Goal: Navigation & Orientation: Understand site structure

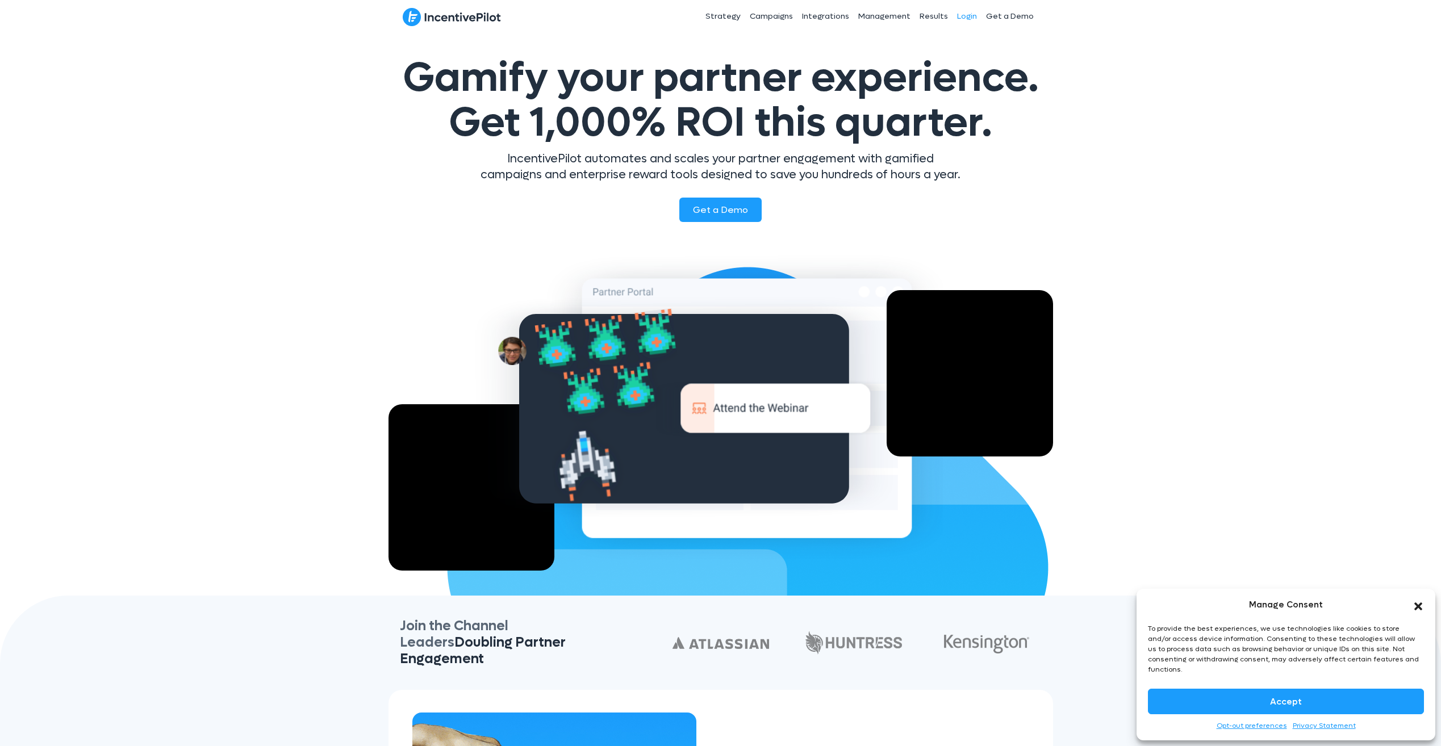
click at [966, 14] on link "Login" at bounding box center [966, 16] width 29 height 28
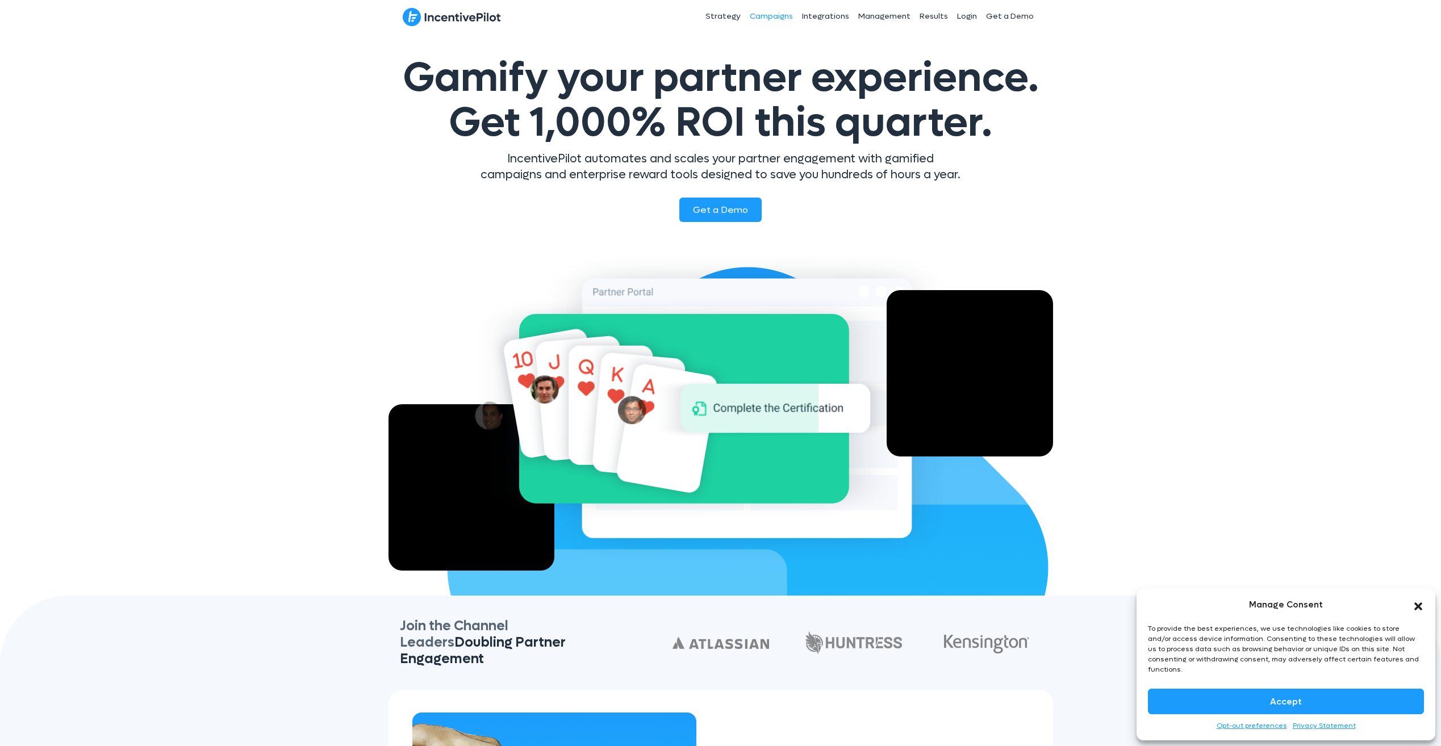
click at [773, 14] on link "Campaigns" at bounding box center [771, 16] width 52 height 28
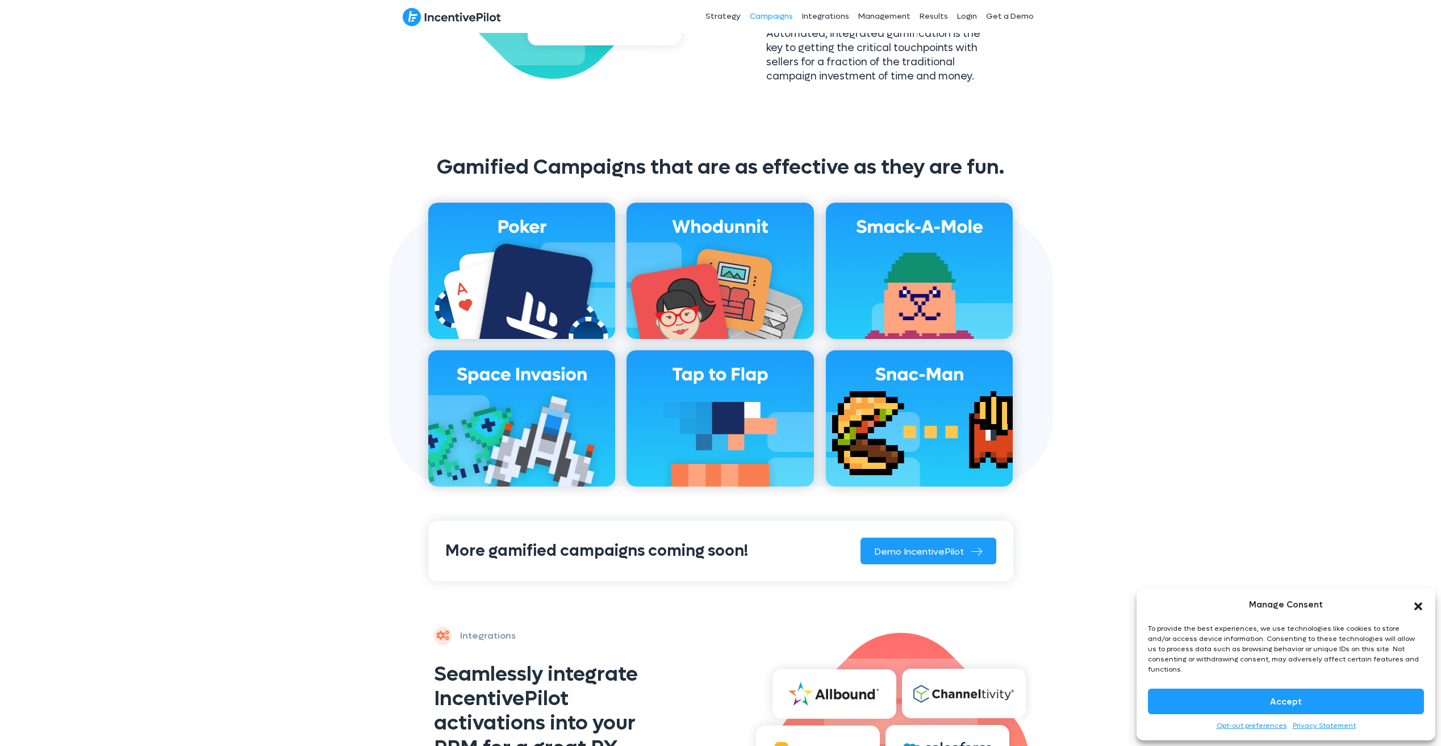
scroll to position [738, 0]
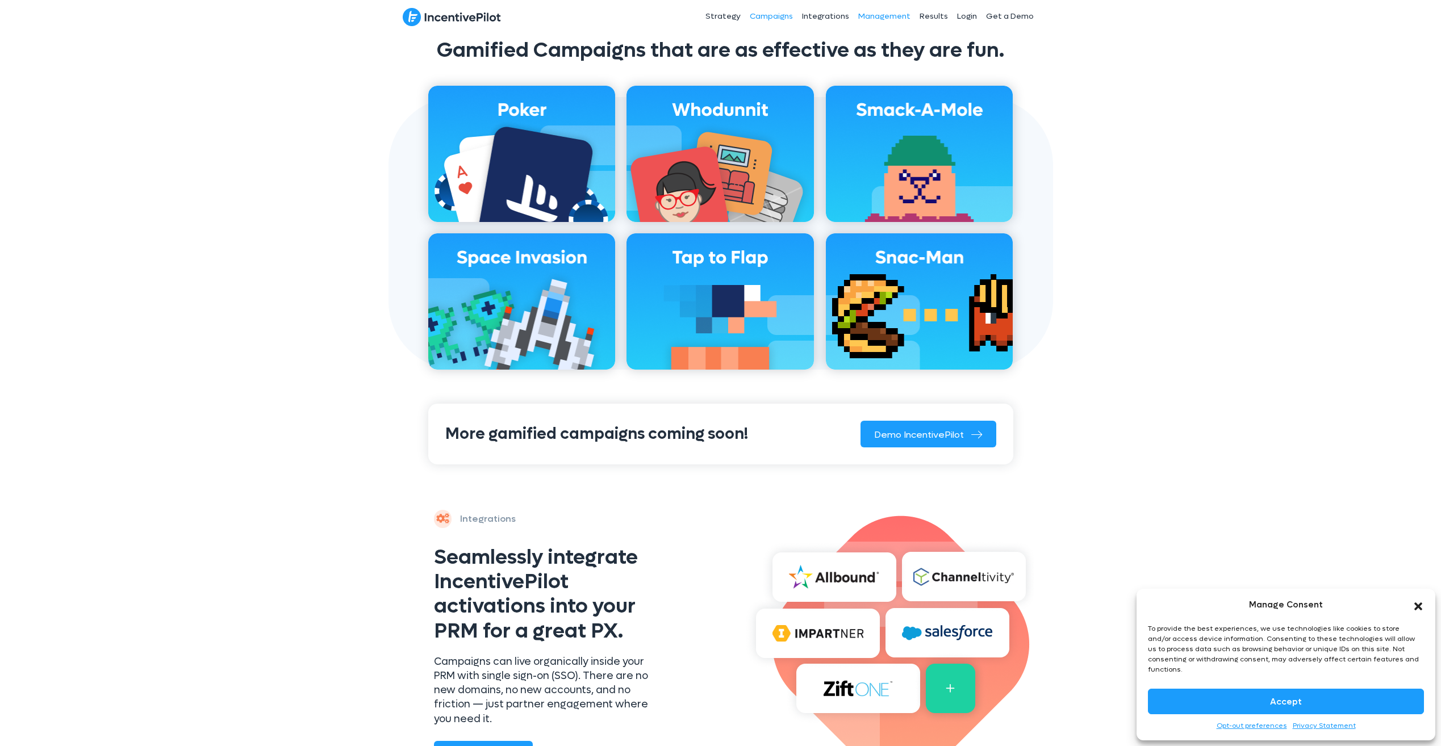
click at [894, 17] on link "Management" at bounding box center [883, 16] width 61 height 28
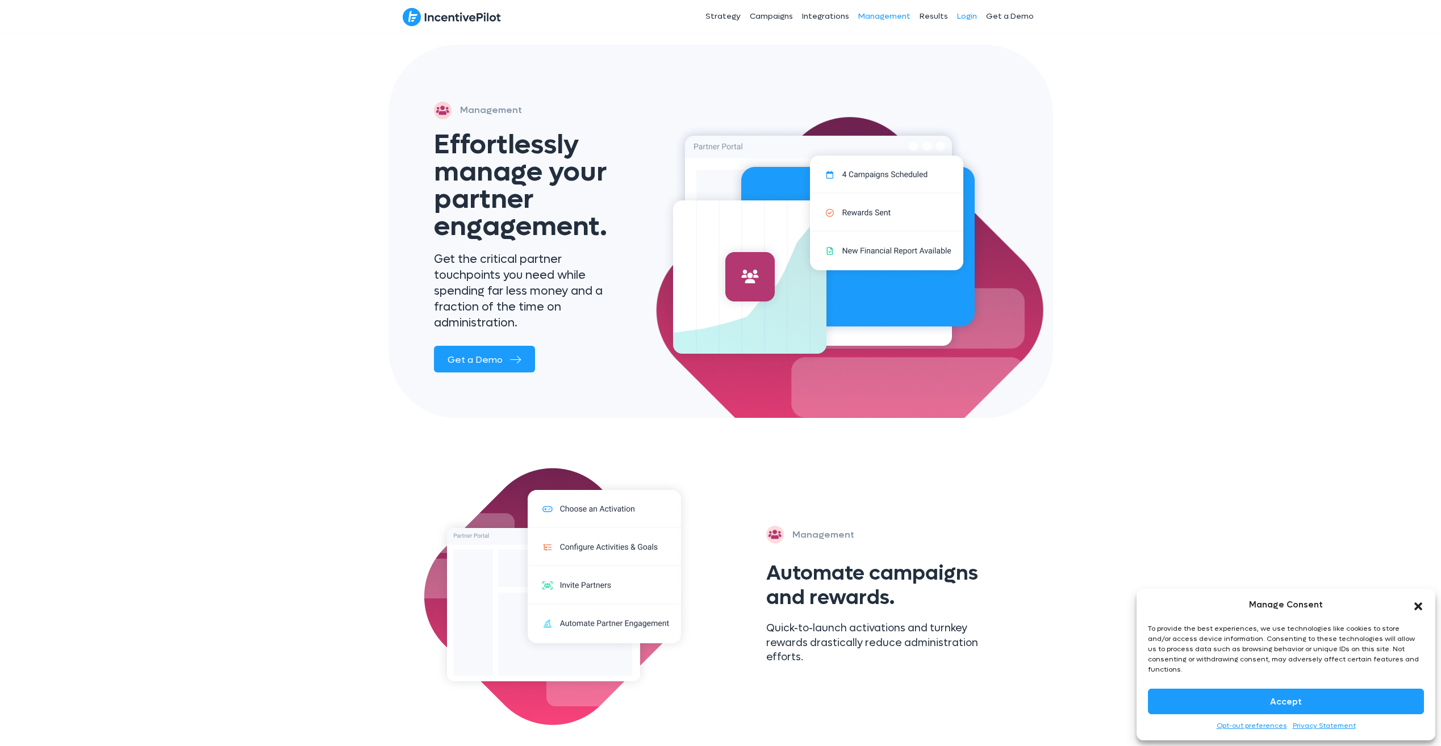
click at [959, 15] on link "Login" at bounding box center [966, 16] width 29 height 28
click at [800, 194] on img at bounding box center [824, 236] width 324 height 249
click at [833, 18] on link "Integrations" at bounding box center [825, 16] width 56 height 28
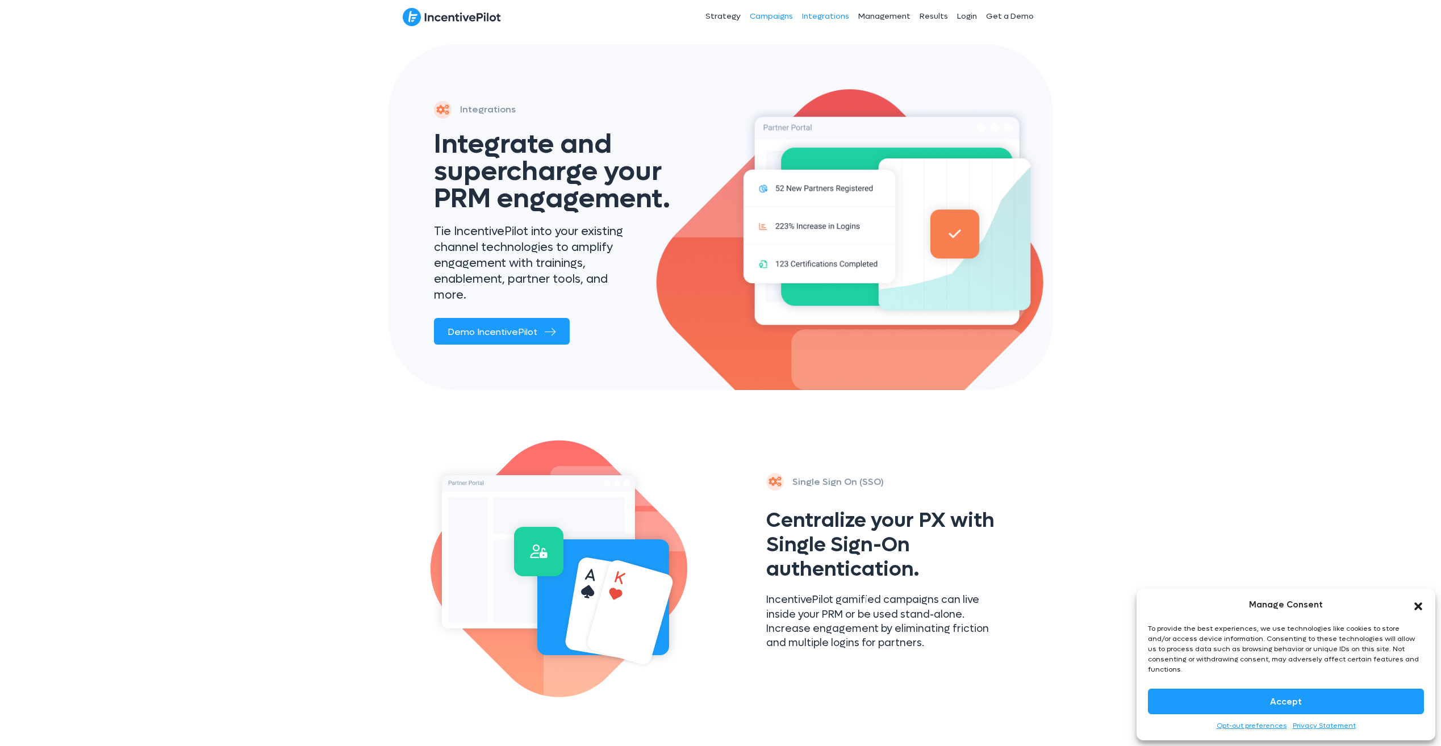
click at [777, 11] on link "Campaigns" at bounding box center [771, 16] width 52 height 28
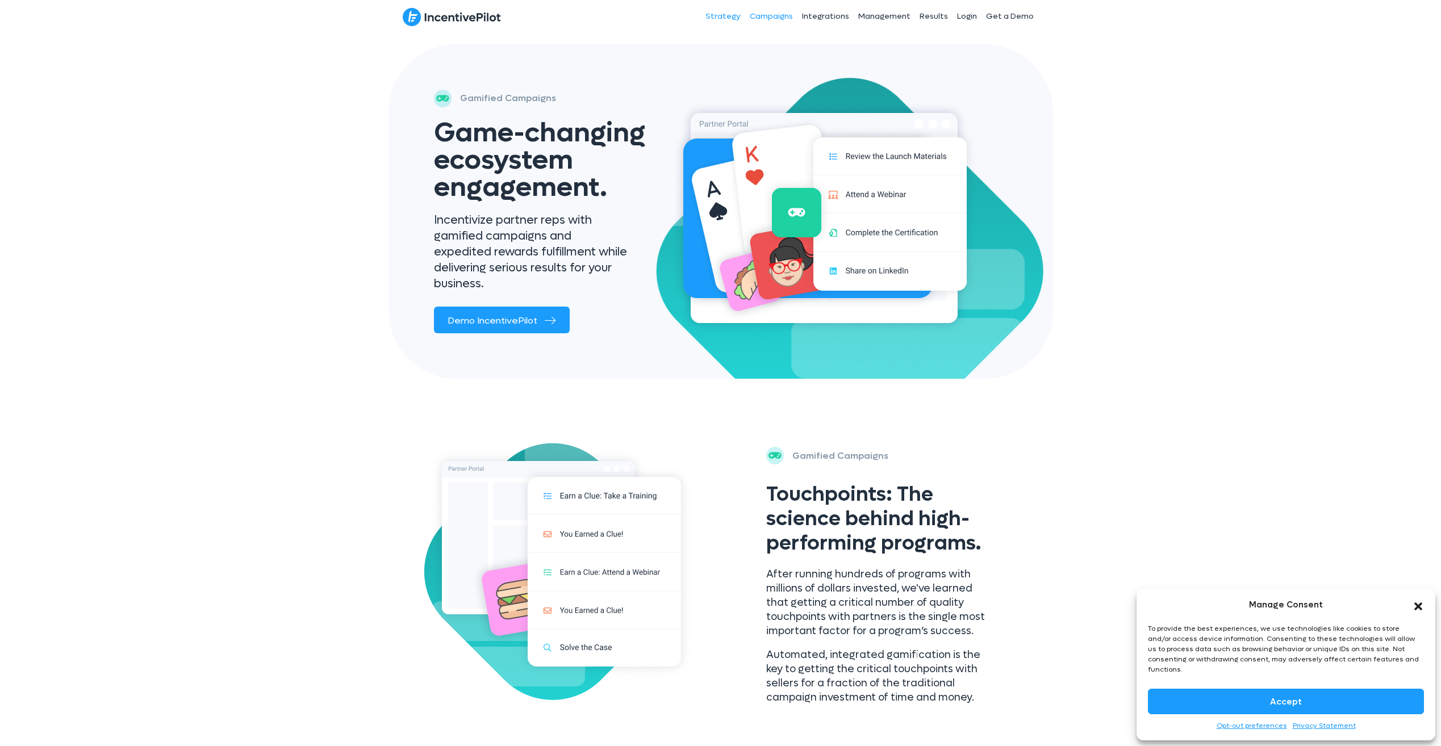
click at [735, 16] on link "Strategy" at bounding box center [723, 16] width 44 height 28
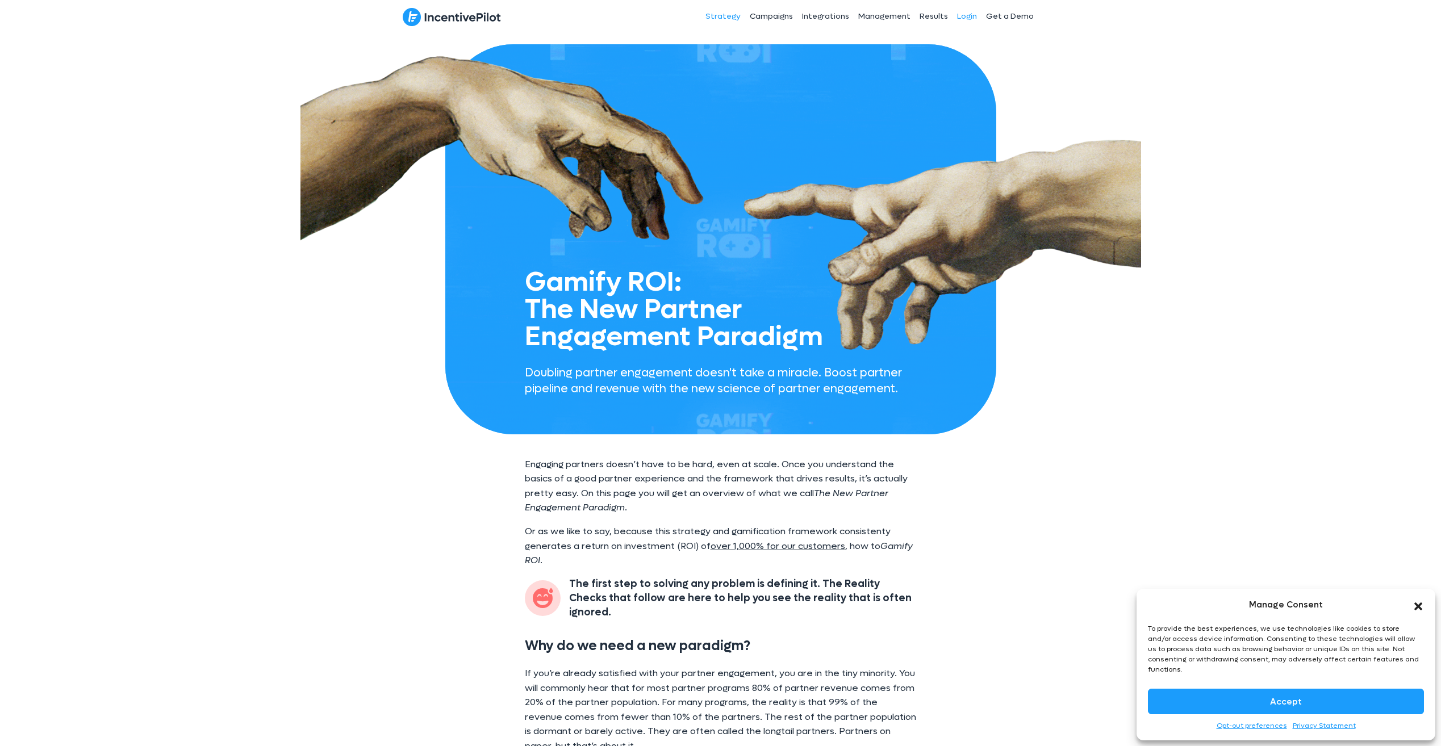
click at [969, 15] on link "Login" at bounding box center [966, 16] width 29 height 28
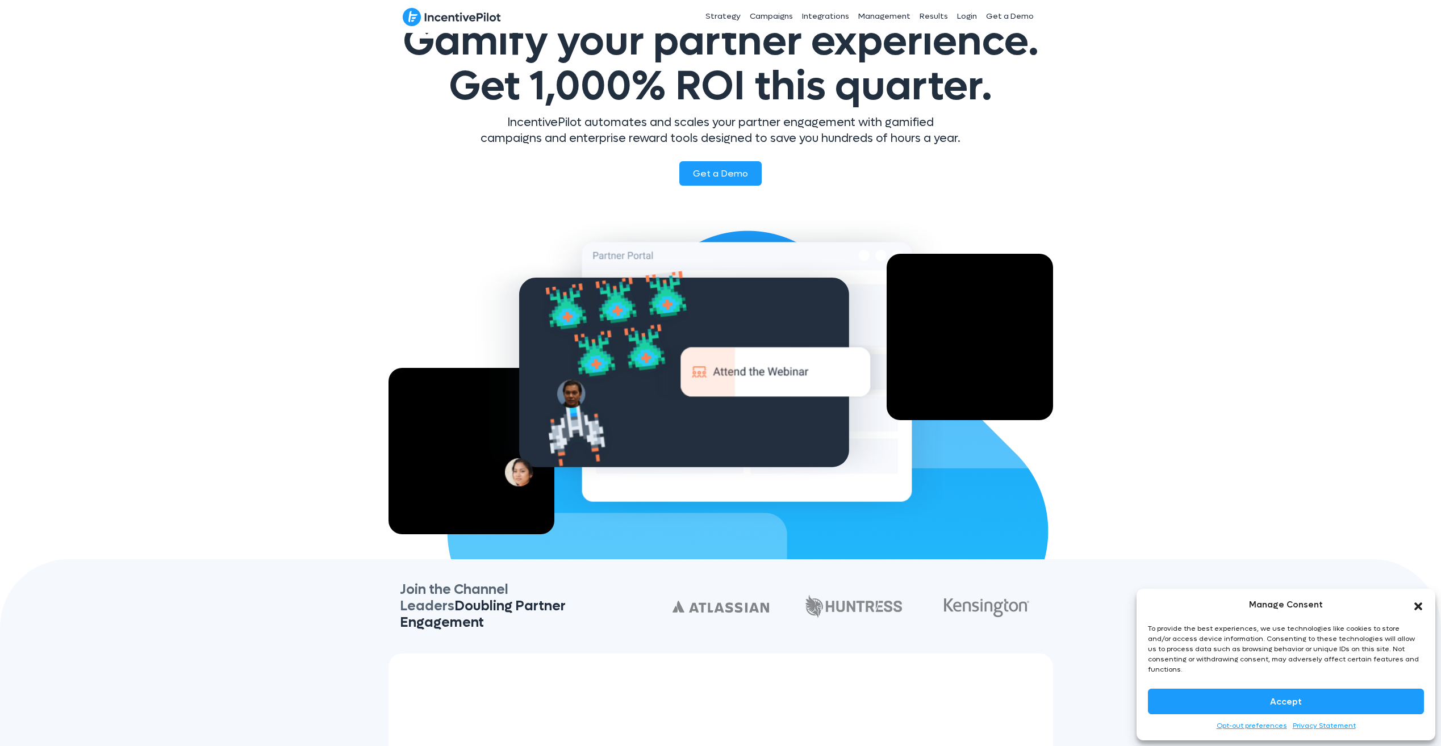
scroll to position [57, 0]
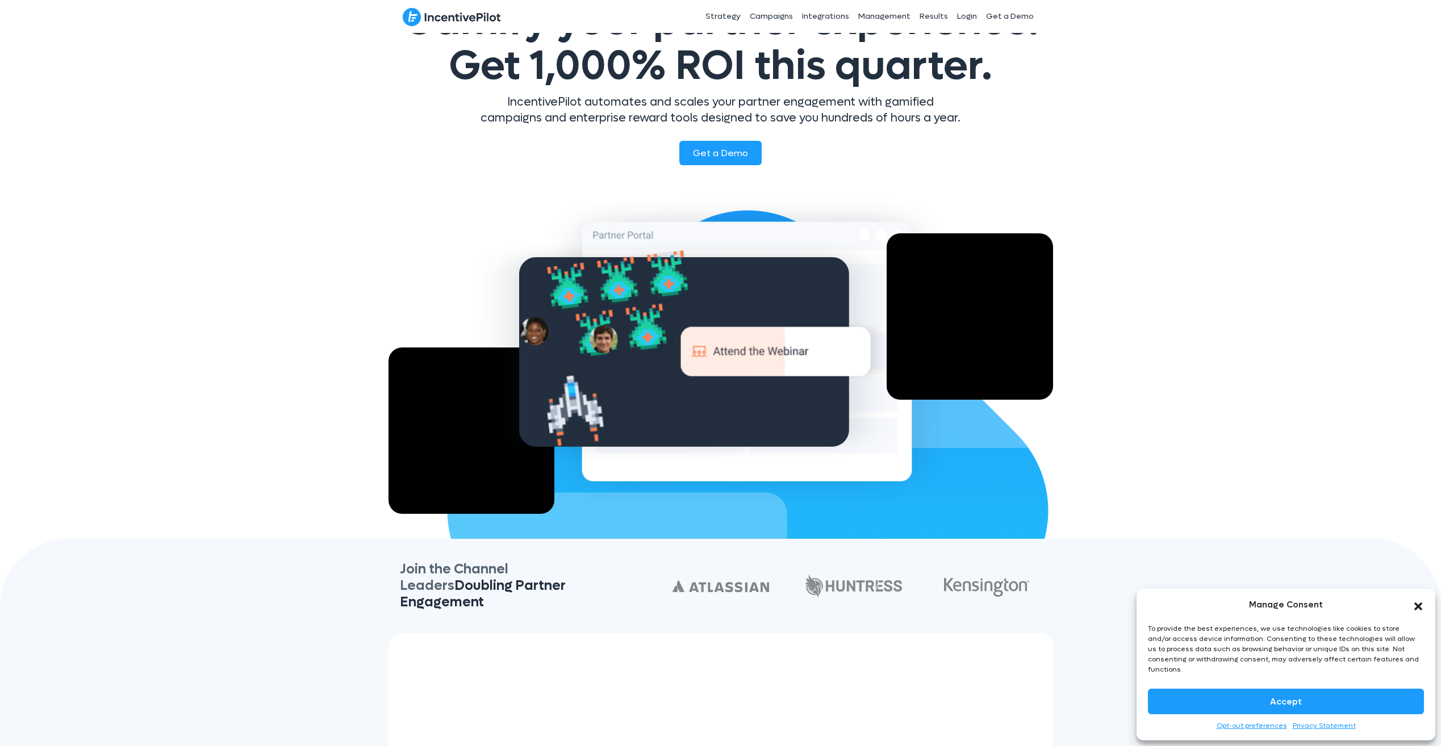
click at [740, 353] on icon "Lottie animation" at bounding box center [776, 351] width 190 height 49
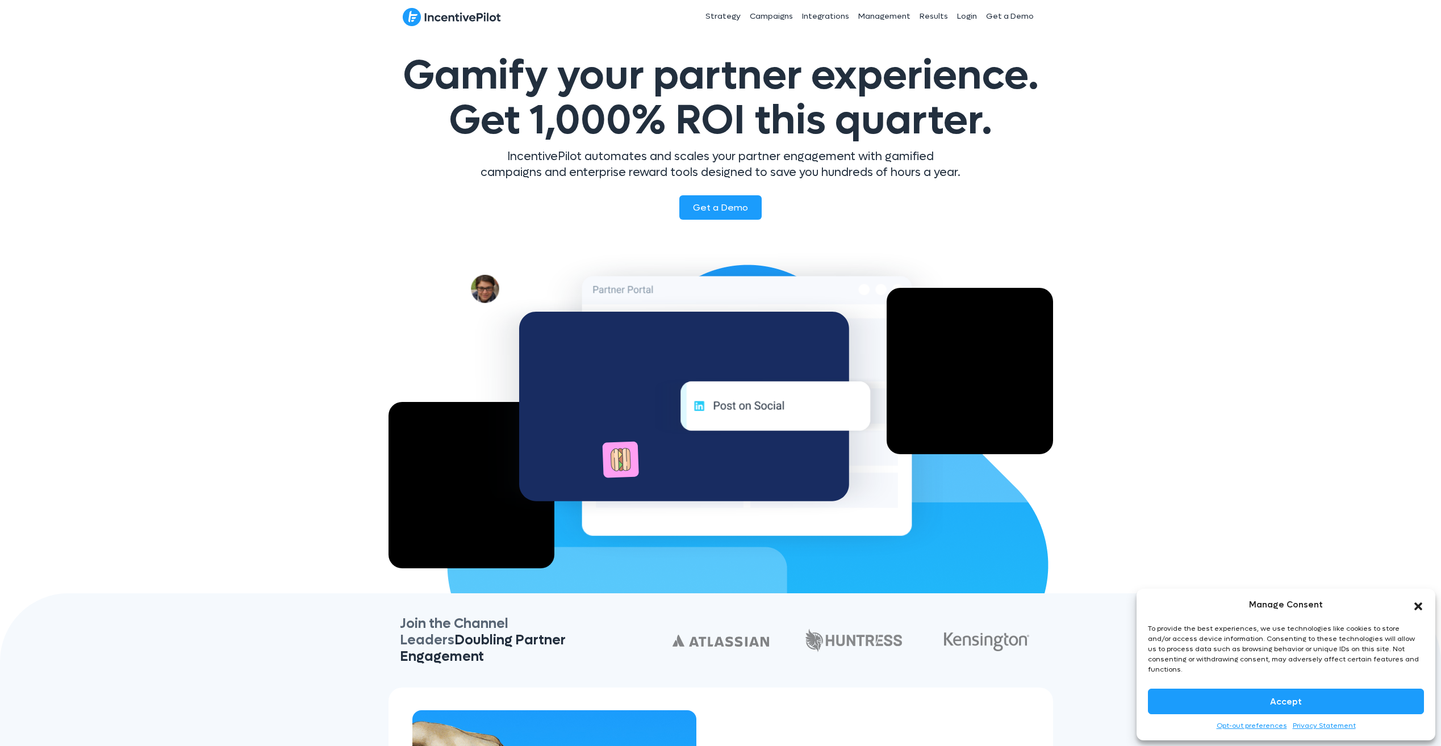
scroll to position [0, 0]
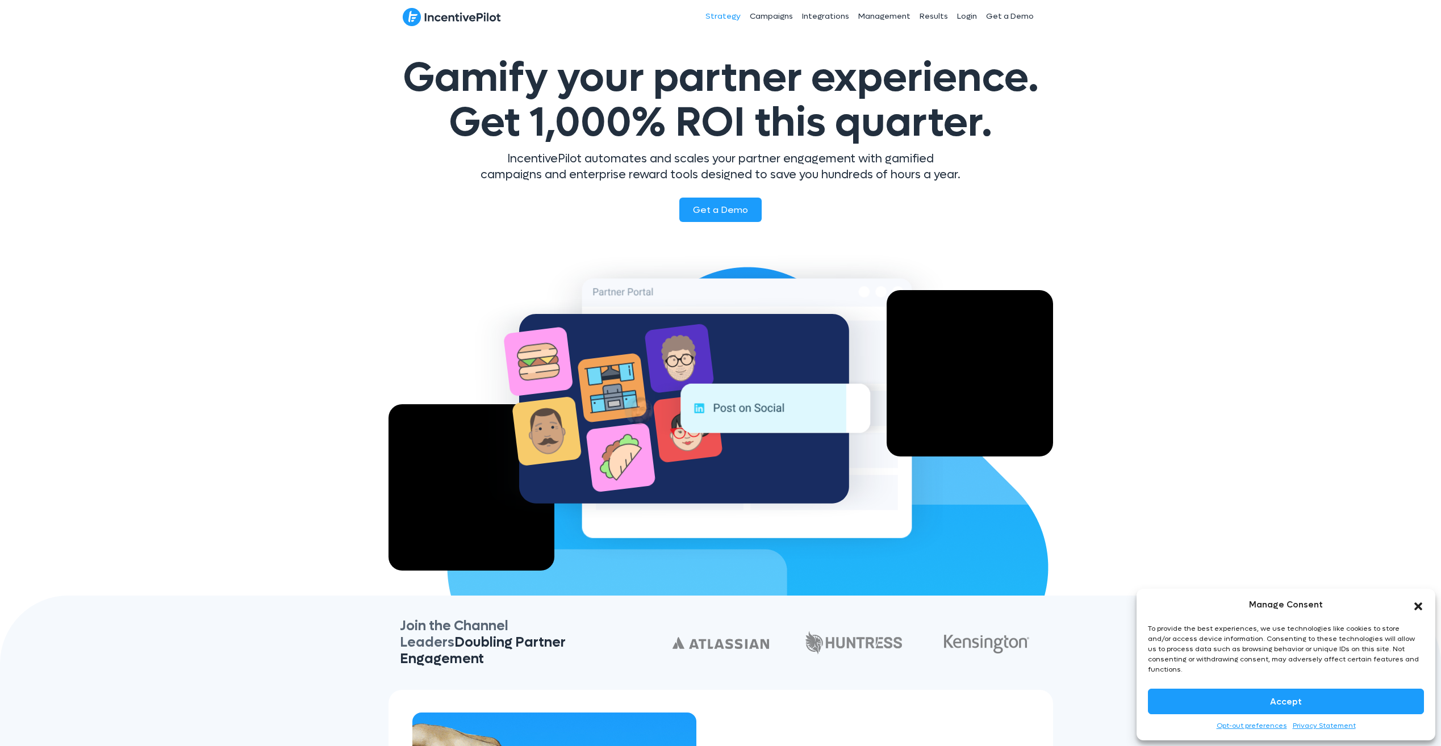
click at [732, 14] on link "Strategy" at bounding box center [723, 16] width 44 height 28
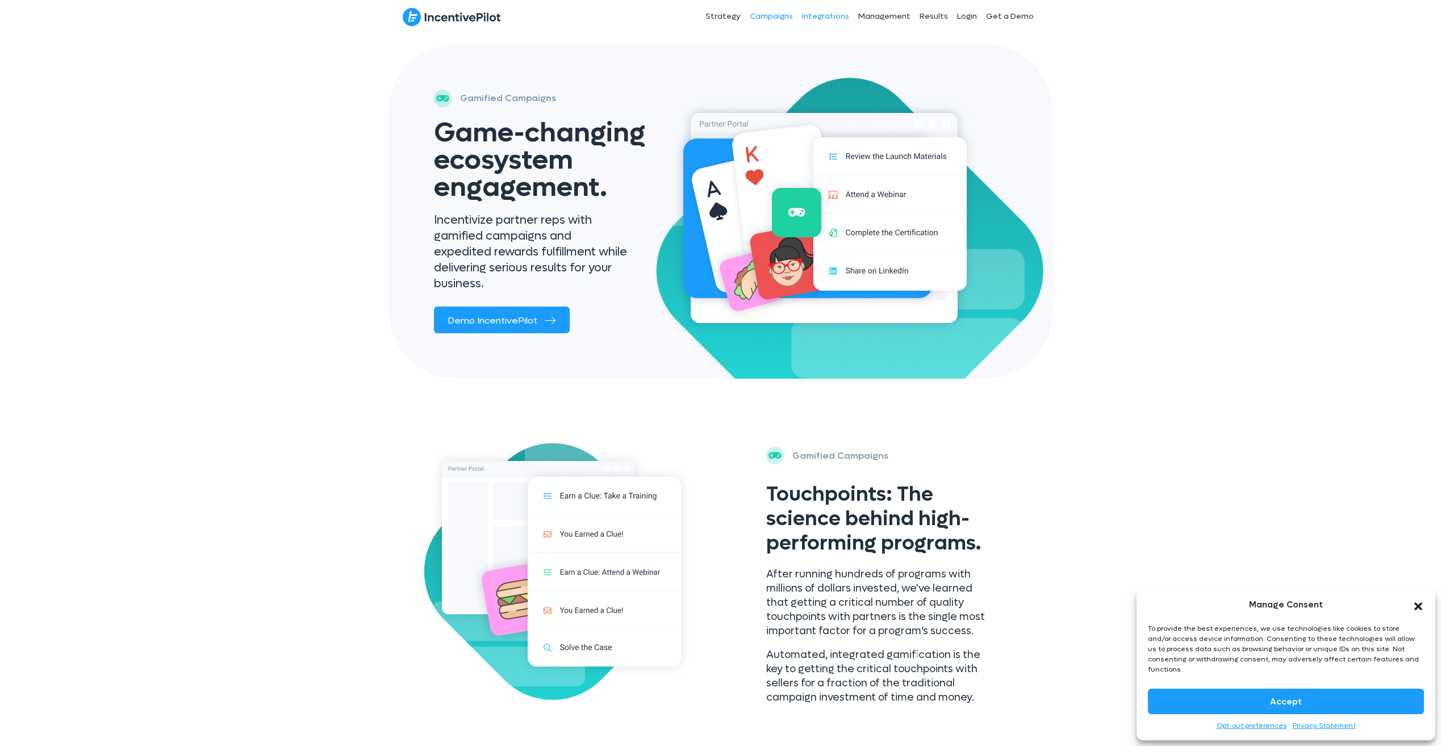
click at [827, 14] on link "Integrations" at bounding box center [825, 16] width 56 height 28
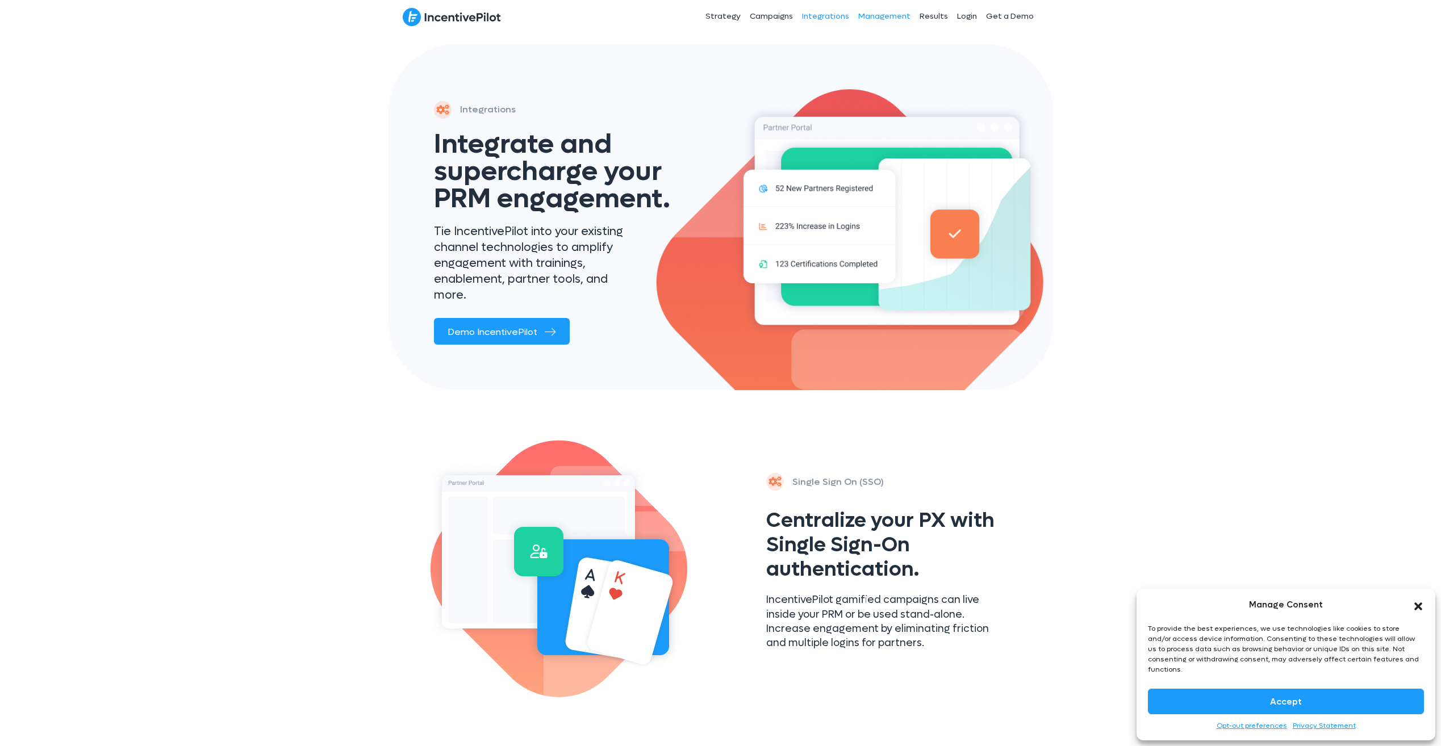
click at [877, 13] on link "Management" at bounding box center [883, 16] width 61 height 28
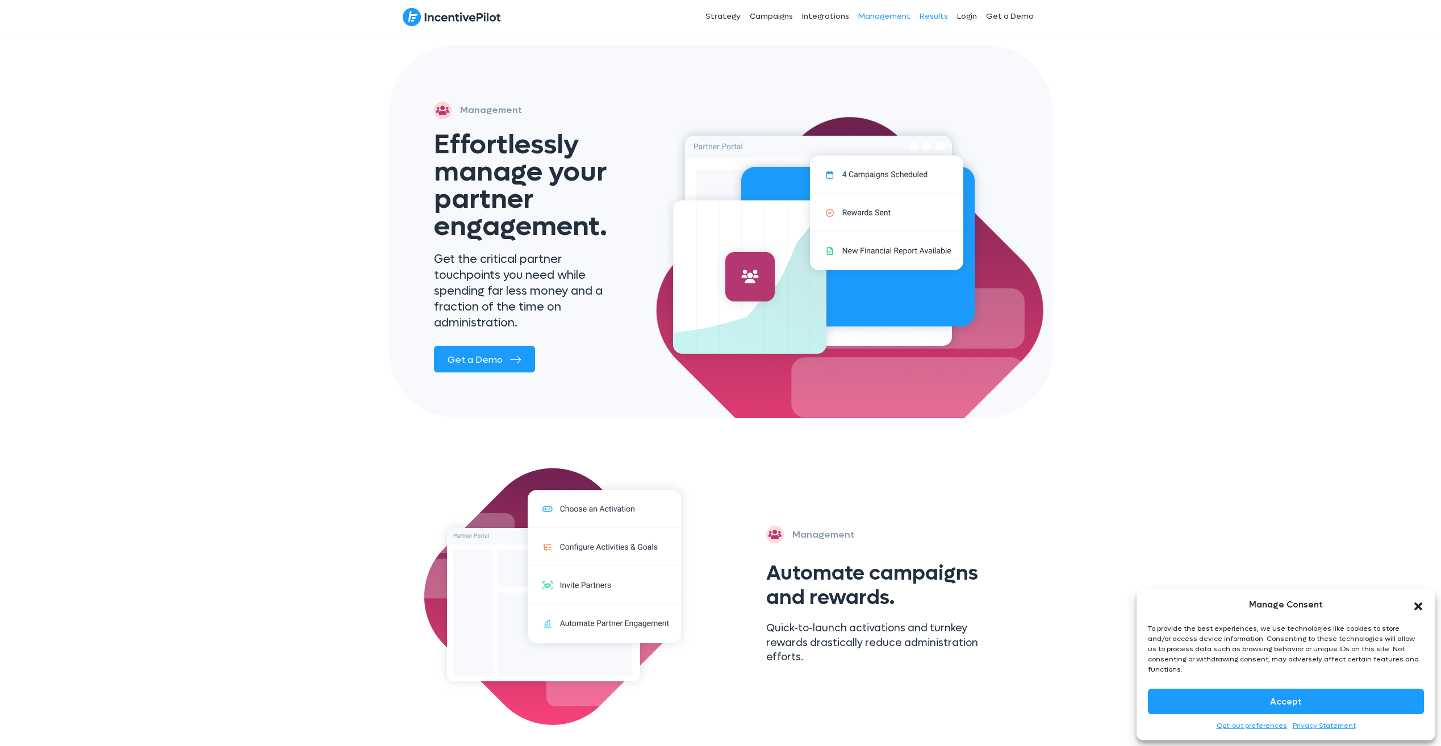
click at [935, 15] on link "Results" at bounding box center [933, 16] width 37 height 28
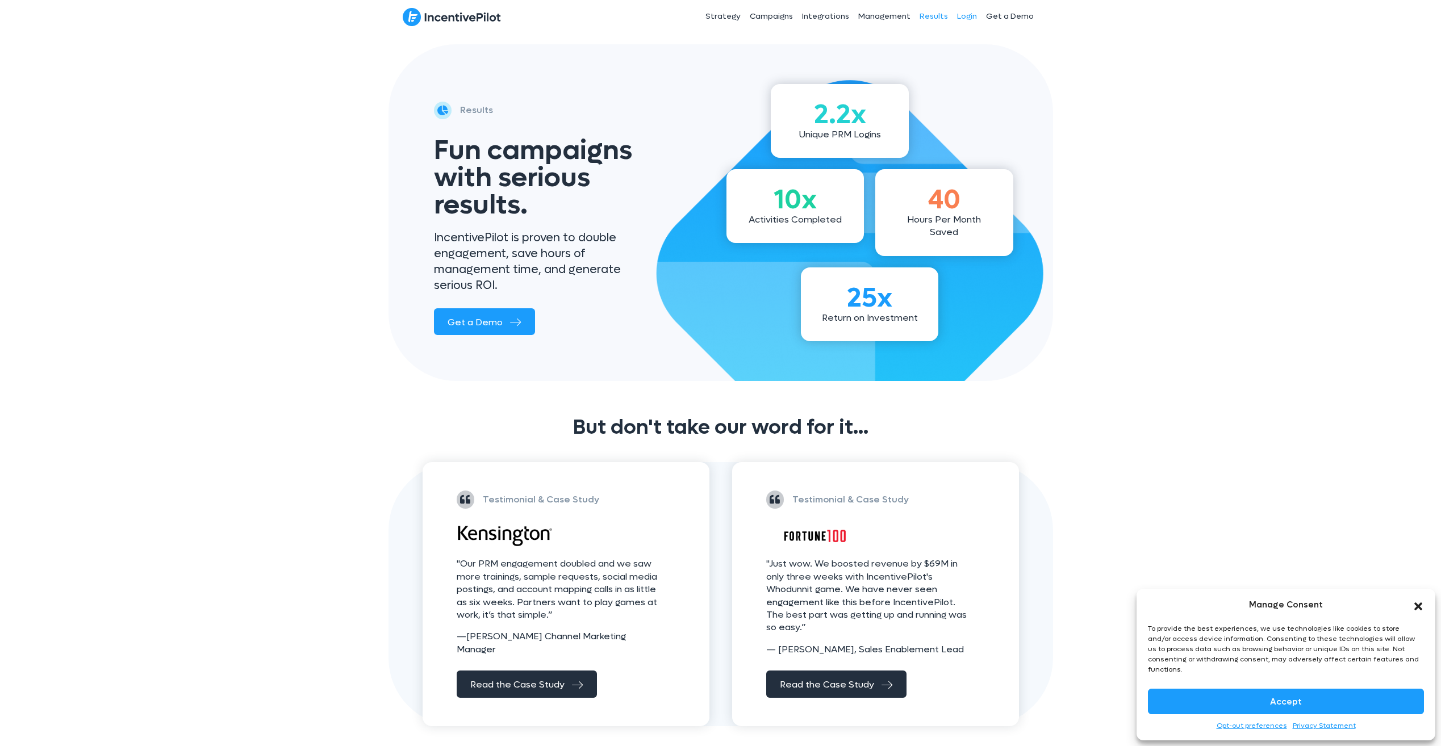
click at [964, 16] on link "Login" at bounding box center [966, 16] width 29 height 28
